Goal: Find specific page/section: Find specific page/section

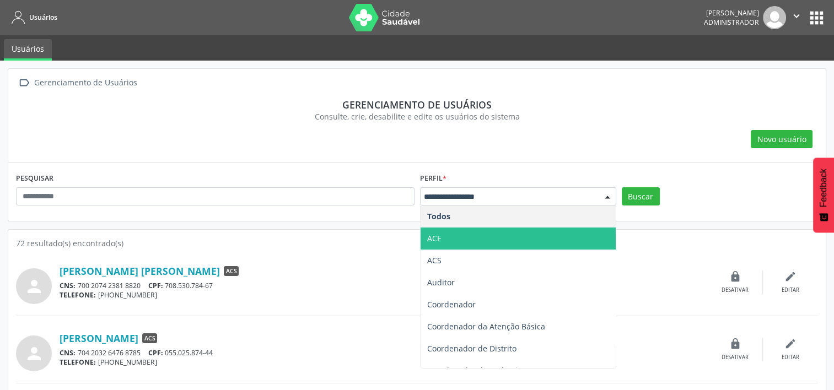
click at [450, 237] on span "ACE" at bounding box center [518, 239] width 195 height 22
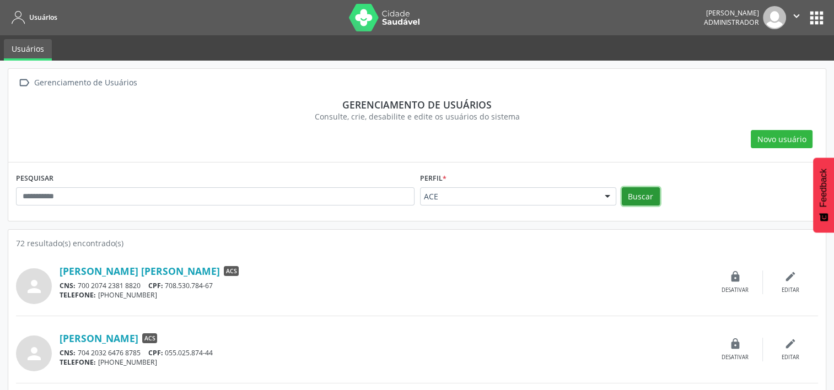
click at [636, 197] on button "Buscar" at bounding box center [641, 196] width 38 height 19
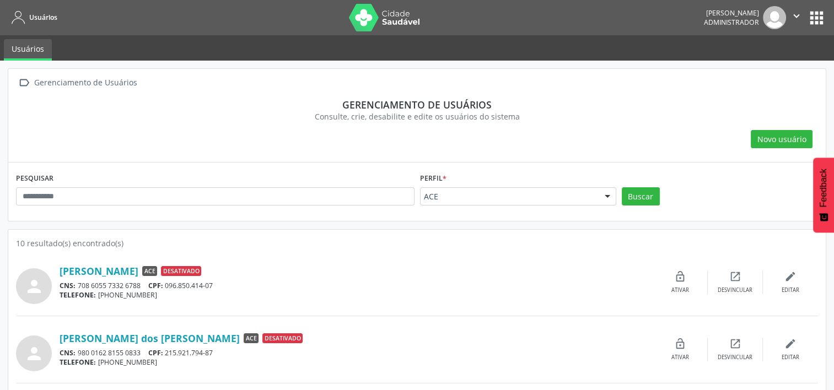
click at [201, 269] on span "Desativado" at bounding box center [181, 271] width 40 height 10
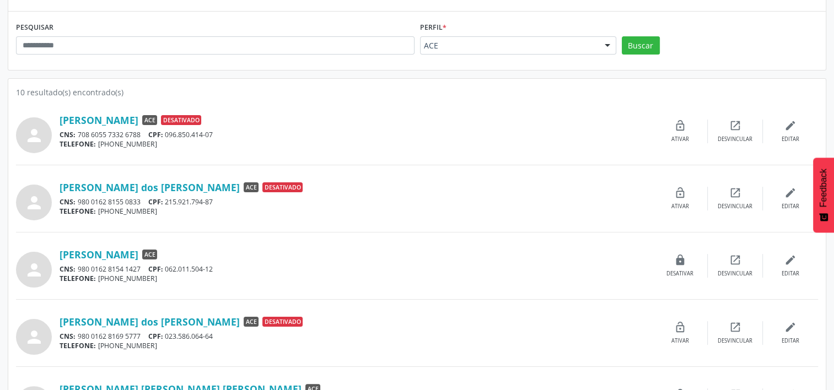
scroll to position [221, 0]
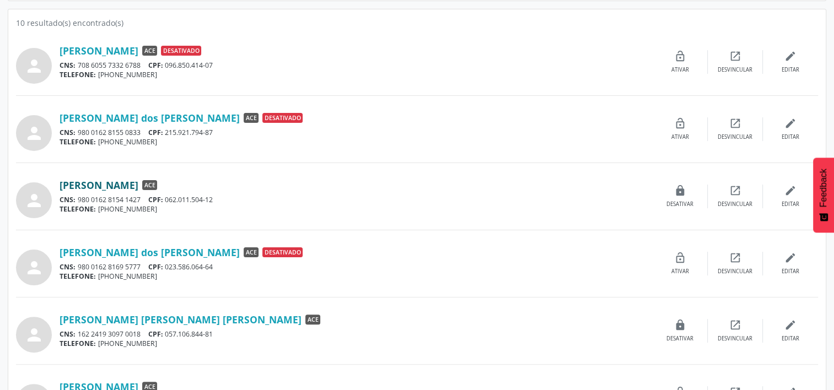
click at [137, 187] on link "[PERSON_NAME]" at bounding box center [99, 185] width 79 height 12
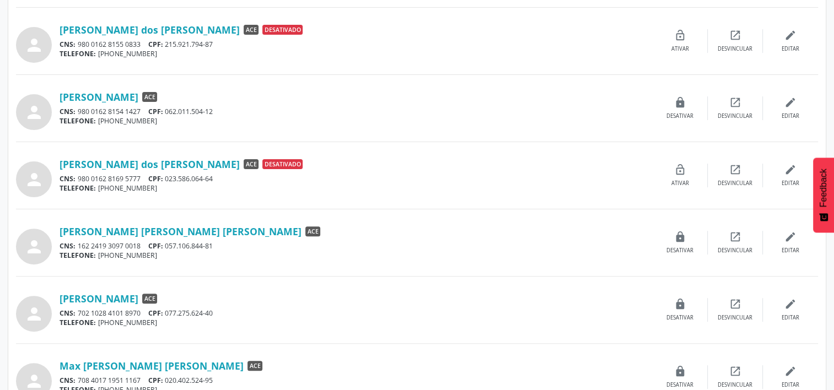
scroll to position [331, 0]
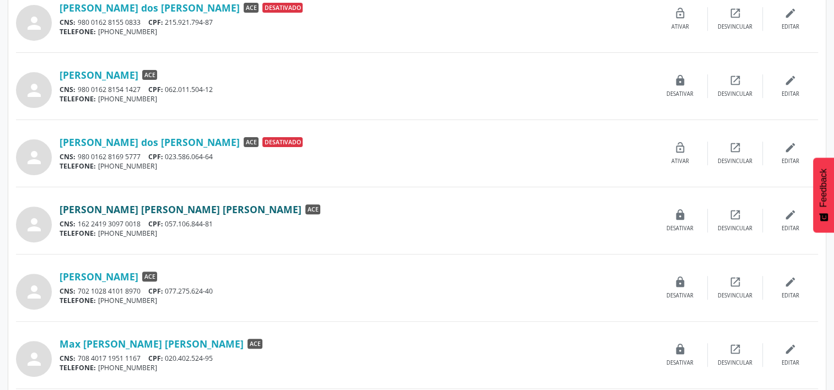
click at [151, 205] on link "[PERSON_NAME] [PERSON_NAME] [PERSON_NAME]" at bounding box center [181, 209] width 242 height 12
click at [147, 203] on link "[PERSON_NAME] [PERSON_NAME] [PERSON_NAME]" at bounding box center [181, 209] width 242 height 12
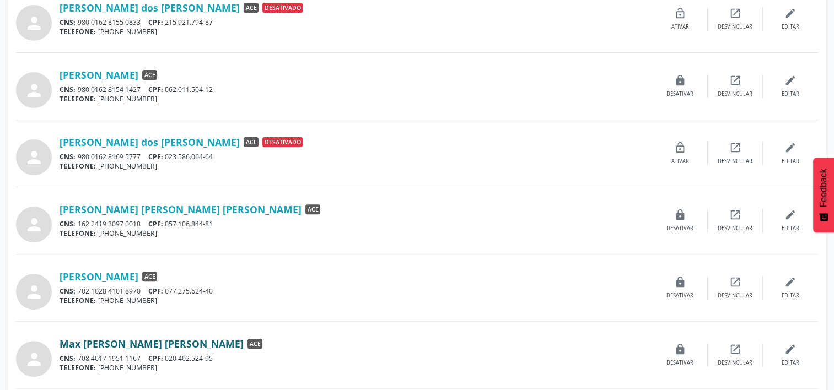
click at [144, 342] on link "Max [PERSON_NAME] [PERSON_NAME]" at bounding box center [152, 344] width 184 height 12
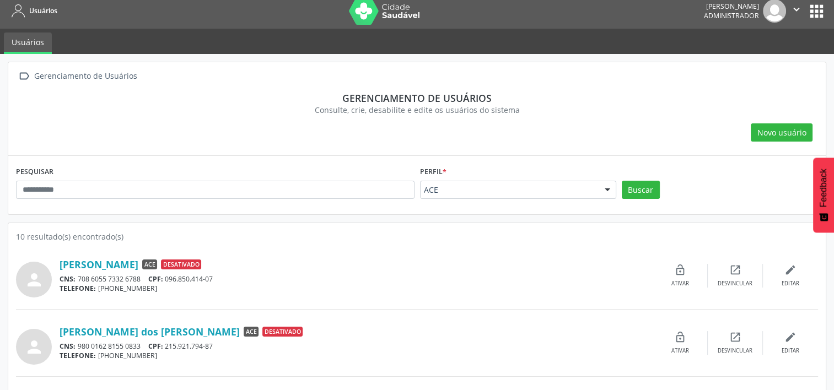
scroll to position [0, 0]
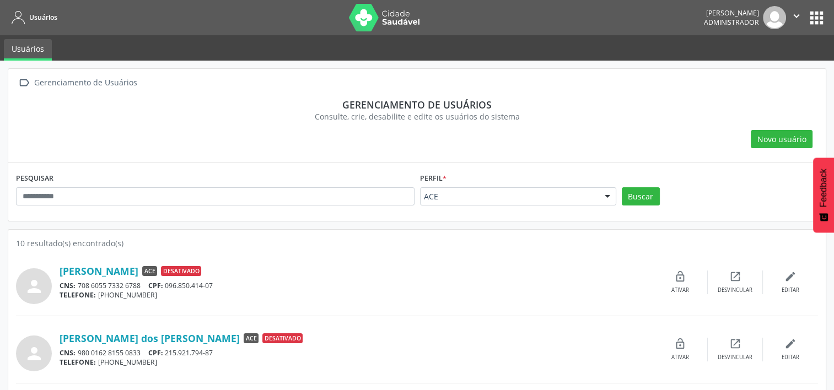
click at [795, 18] on icon "" at bounding box center [797, 16] width 12 height 12
click at [764, 67] on link "Sair" at bounding box center [769, 67] width 76 height 15
